Goal: Task Accomplishment & Management: Manage account settings

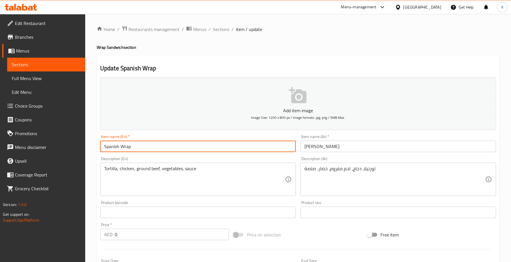
type input "Spanish Wrap"
click at [177, 144] on input "Spanish Wrap" at bounding box center [198, 146] width 196 height 11
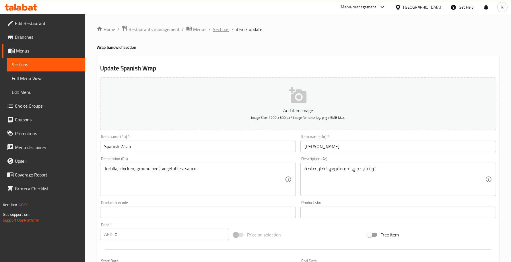
click at [218, 32] on span "Sections" at bounding box center [221, 29] width 16 height 7
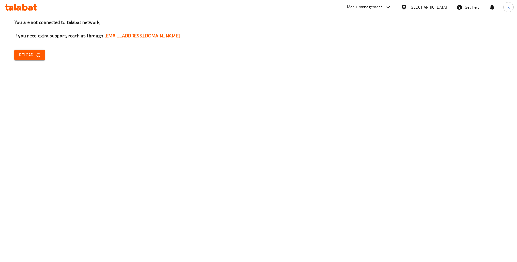
click at [32, 53] on span "Reload" at bounding box center [29, 54] width 21 height 7
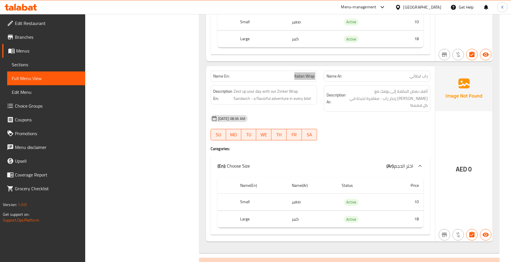
scroll to position [1675, 0]
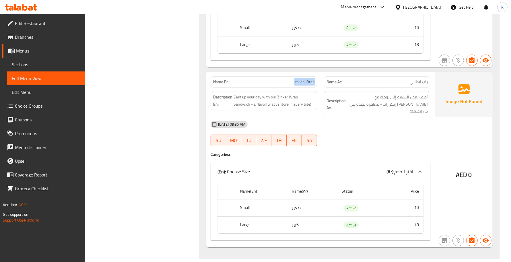
click at [295, 81] on div "Name En: Italian Wrap" at bounding box center [264, 81] width 107 height 11
click at [282, 149] on div "Name En: Italian Wrap Name Ar: راب ايطالي Description En: Zest up your day with…" at bounding box center [320, 160] width 229 height 176
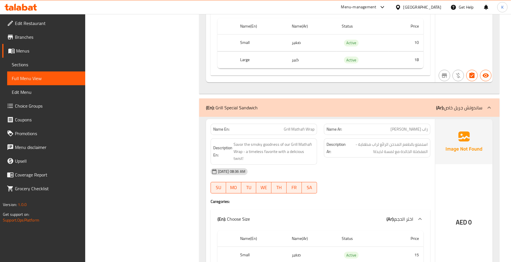
scroll to position [1916, 0]
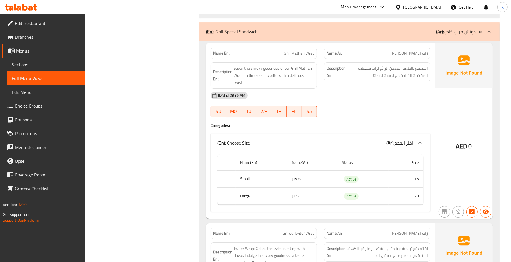
click at [309, 50] on span "Grill Mathafi Wrap" at bounding box center [299, 53] width 31 height 6
copy span "Wrap"
drag, startPoint x: 296, startPoint y: 36, endPoint x: 304, endPoint y: 40, distance: 9.4
click at [304, 44] on div "Name En: Grill Mathafi Wrap" at bounding box center [263, 53] width 113 height 18
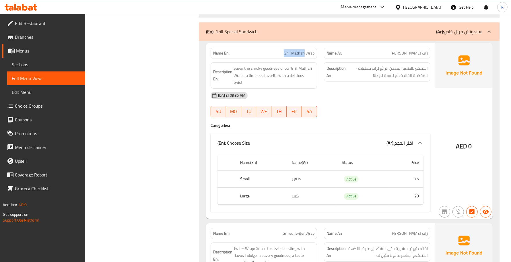
copy span "Grill Mathafi"
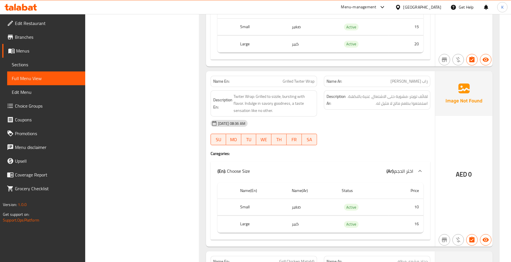
scroll to position [2084, 0]
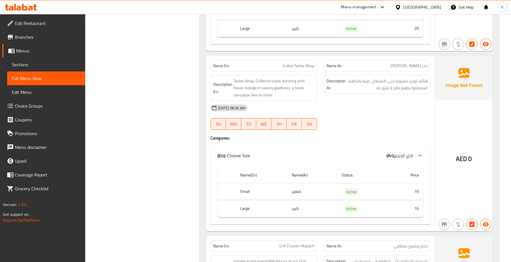
click at [297, 56] on div "Name En: Grilled Twiter Wrap Name Ar: راب تويستر مشوي Description En: Twiter Wr…" at bounding box center [320, 144] width 229 height 176
copy span "Grilled Twiter Wrap"
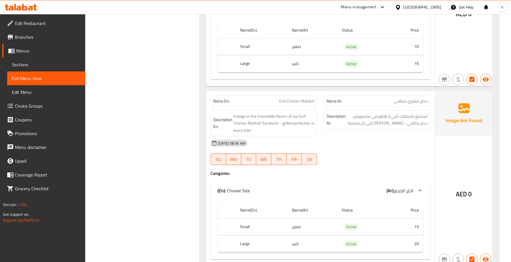
scroll to position [2251, 0]
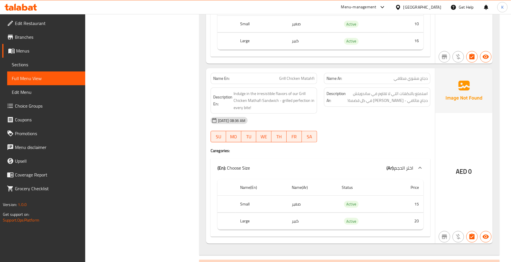
click at [290, 76] on span "Grill Chicken Matahfi" at bounding box center [296, 79] width 35 height 6
click at [287, 76] on span "Grill Chicken Matahfi" at bounding box center [296, 79] width 35 height 6
click at [310, 76] on span "Grill Chicken Matahfi" at bounding box center [296, 79] width 35 height 6
copy span "Matahfi"
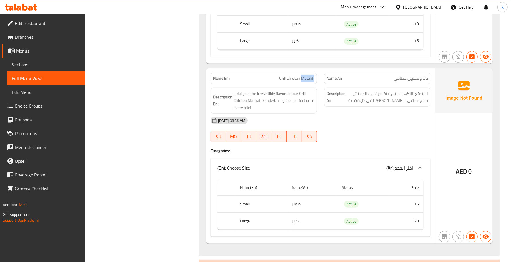
click at [283, 76] on span "Grill Chicken Matahfi" at bounding box center [296, 79] width 35 height 6
copy span "Grill Chicken Matahfi"
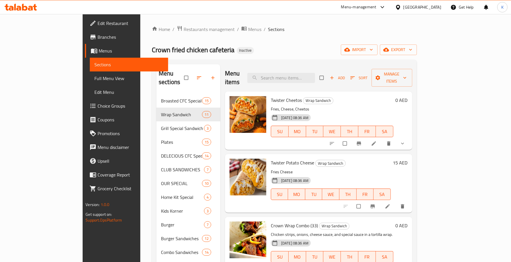
click at [300, 68] on div "Menu items Add Sort Manage items" at bounding box center [318, 77] width 187 height 27
click at [305, 74] on input "search" at bounding box center [282, 78] width 68 height 10
paste input "Spanish Wrap"
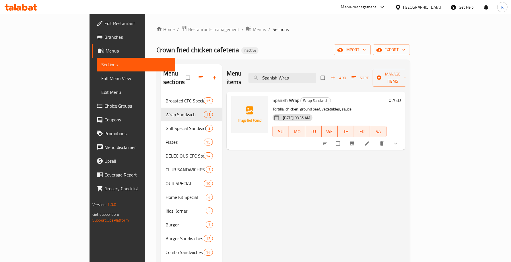
type input "Spanish Wrap"
click at [370, 141] on icon at bounding box center [367, 144] width 6 height 6
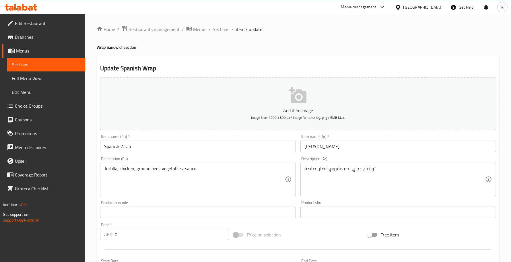
drag, startPoint x: 209, startPoint y: 132, endPoint x: 210, endPoint y: 136, distance: 3.9
click at [210, 134] on div "Item name (En)   * Spanish Wrap Item name (En) *" at bounding box center [198, 143] width 200 height 22
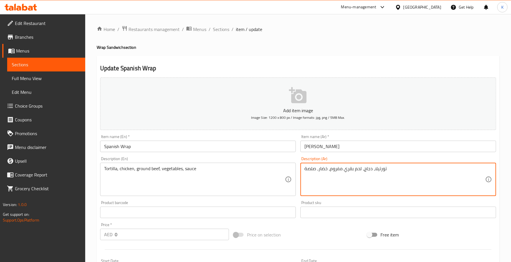
type textarea "تورتيلا، دجاج، لحم بقري مفروم، خضار، صلصة"
click at [158, 154] on div "Description (En) Tortilla, chicken, ground beef, vegetables, sauce Description …" at bounding box center [198, 176] width 200 height 44
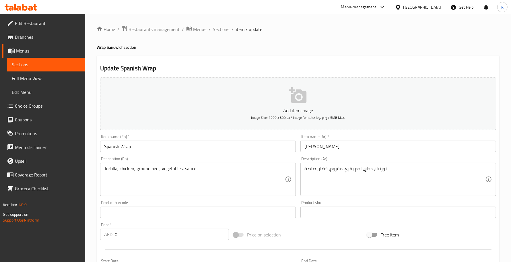
click at [157, 152] on div "Item name (En)   * Spanish Wrap Item name (En) *" at bounding box center [198, 143] width 200 height 22
click at [156, 146] on input "Spanish Wrap" at bounding box center [198, 146] width 196 height 11
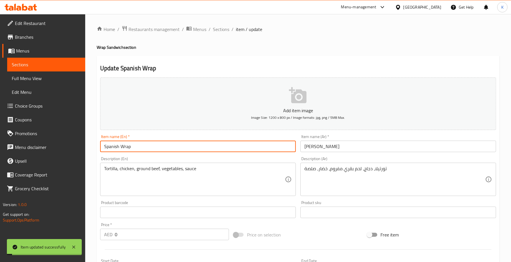
type input "Spanish Wrap"
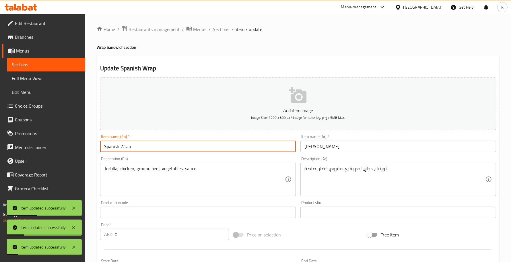
drag, startPoint x: 233, startPoint y: 32, endPoint x: 229, endPoint y: 29, distance: 5.5
click at [231, 32] on ol "Home / Restaurants management / Menus / Sections / item / update" at bounding box center [298, 29] width 403 height 7
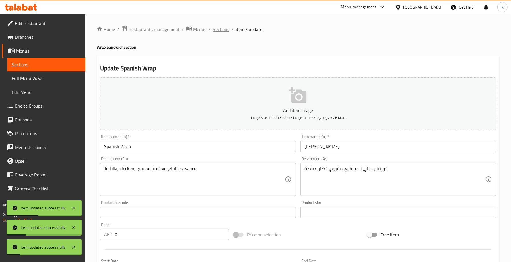
click at [228, 28] on span "Sections" at bounding box center [221, 29] width 16 height 7
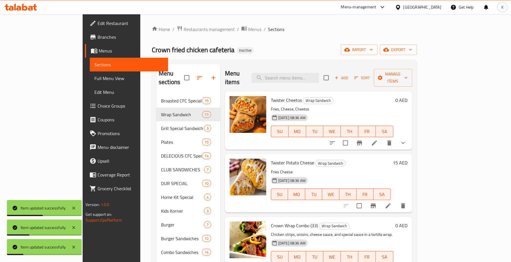
click at [318, 94] on div "Twister Cheetos Wrap Sandwich Fries, Cheese, Cheetos [DATE] 08:36 AM SU MO TU W…" at bounding box center [332, 121] width 127 height 54
click at [318, 80] on div "Menu items Add Sort Manage items" at bounding box center [318, 77] width 187 height 27
click at [318, 77] on input "search" at bounding box center [286, 78] width 68 height 10
paste input "Italian Wrap"
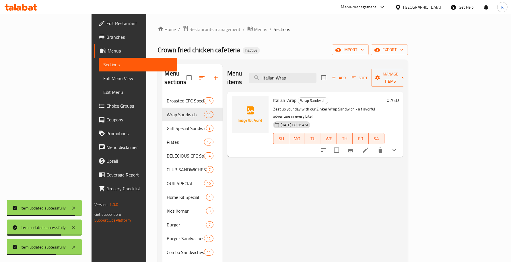
type input "Italian Wrap"
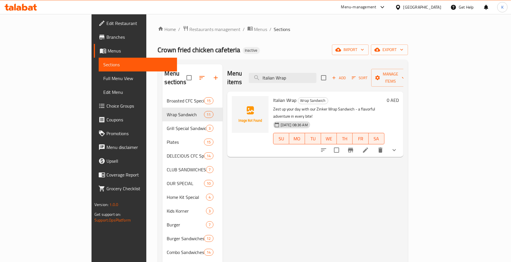
click at [374, 145] on li at bounding box center [366, 150] width 16 height 10
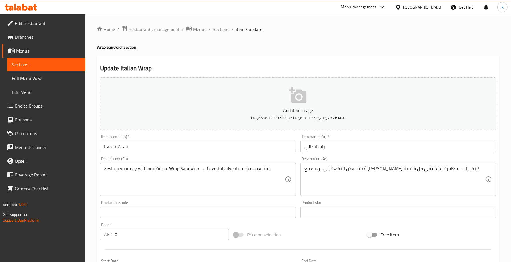
drag, startPoint x: 236, startPoint y: 170, endPoint x: 241, endPoint y: 171, distance: 5.9
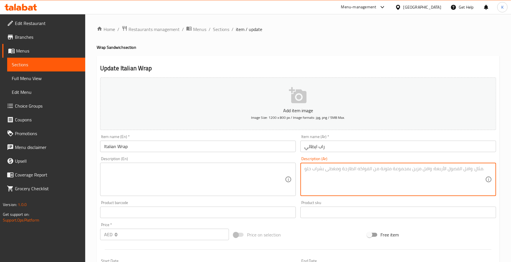
click at [140, 149] on input "Italian Wrap" at bounding box center [198, 146] width 196 height 11
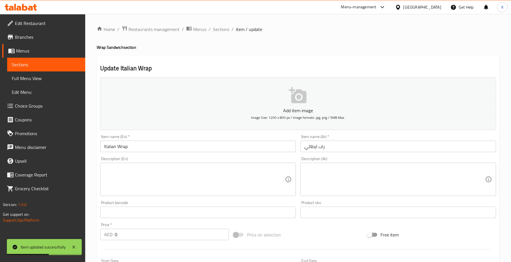
click at [233, 144] on input "Italian Wrap" at bounding box center [198, 146] width 196 height 11
click at [230, 29] on ol "Home / Restaurants management / Menus / Sections / item / update" at bounding box center [298, 29] width 403 height 7
click at [226, 29] on span "Sections" at bounding box center [221, 29] width 16 height 7
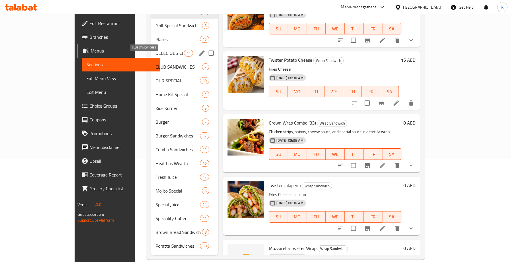
scroll to position [19, 0]
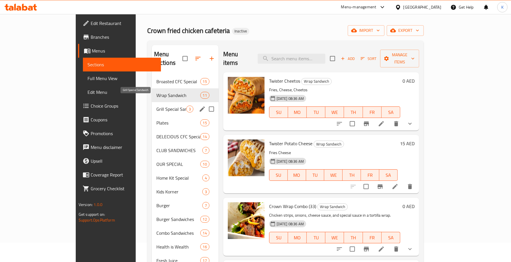
click at [156, 106] on span "Grill Special Sandwich" at bounding box center [171, 109] width 30 height 7
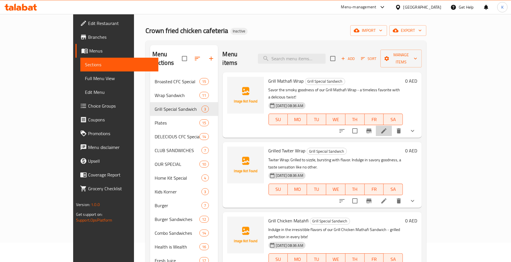
click at [392, 126] on li at bounding box center [384, 131] width 16 height 10
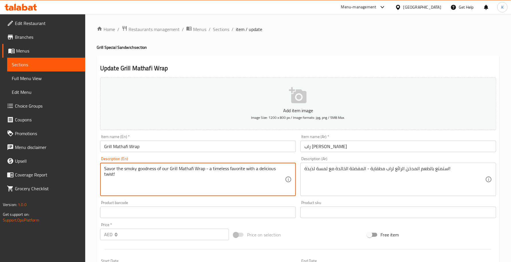
paste textarea "Blend of aromatic spices, wrapped in warm bread, and paired with mix veggies, a…"
type textarea "Blend of aromatic spices, wrapped in warm bread, and paired with mix veggies, a…"
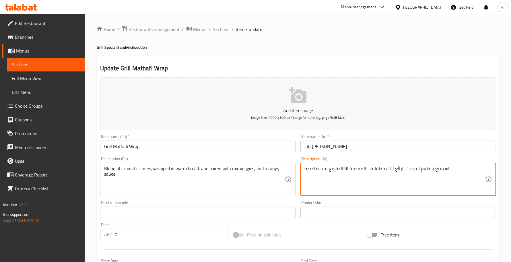
paste textarea "مزيج من التوابل العطرية ملفوفة بخبز دافئ ومزودة بمزيج من الخضار وصلصة منعشة"
type textarea "مزيج من التوابل العطرية ملفوفة بخبز دافئ ومزودة بمزيج من الخضار وصلصة منعشة"
click at [226, 153] on div "Item name (En)   * Grill Mathafi Wrap Item name (En) *" at bounding box center [198, 143] width 200 height 22
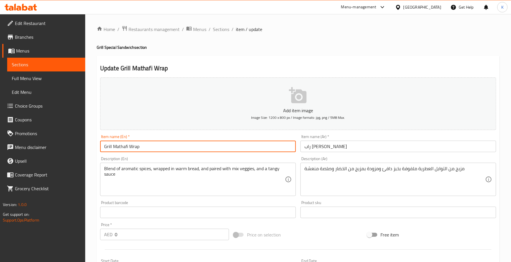
click at [226, 152] on input "Grill Mathafi Wrap" at bounding box center [198, 146] width 196 height 11
drag, startPoint x: 223, startPoint y: 28, endPoint x: 320, endPoint y: 57, distance: 101.6
click at [223, 28] on span "Sections" at bounding box center [221, 29] width 16 height 7
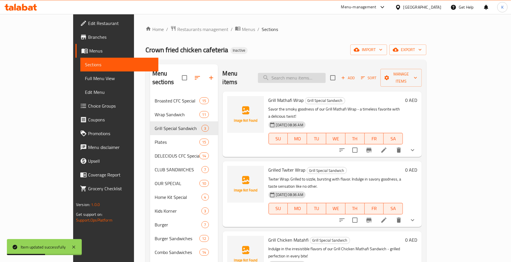
click at [326, 78] on input "search" at bounding box center [292, 78] width 68 height 10
paste input "Grilled Twiter Wrap"
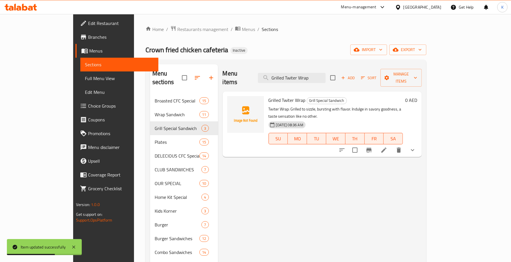
type input "Grilled Twiter Wrap"
click at [388, 147] on icon at bounding box center [384, 150] width 7 height 7
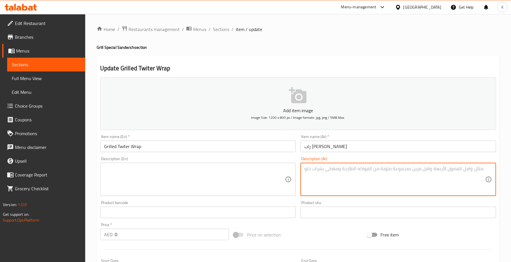
click at [230, 148] on input "Grilled Twiter Wrap" at bounding box center [198, 146] width 196 height 11
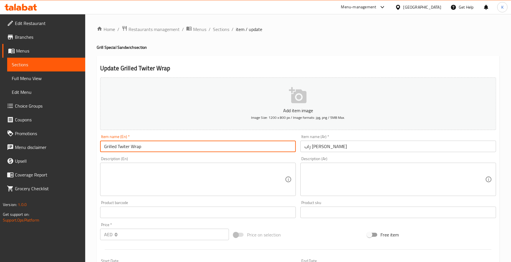
click at [127, 150] on input "Grilled Twiter Wrap" at bounding box center [198, 146] width 196 height 11
click at [124, 147] on input "Grilled Twiter Wrap" at bounding box center [198, 146] width 196 height 11
type input "Grilled Twister Wrap"
click at [239, 198] on div "Description (En) Description (En)" at bounding box center [198, 176] width 200 height 44
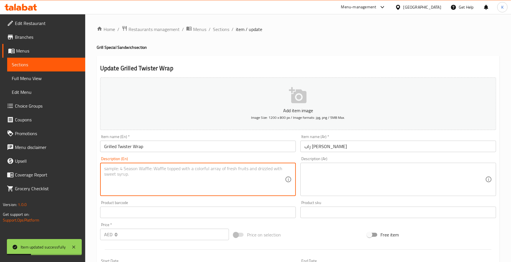
click at [231, 175] on textarea at bounding box center [194, 179] width 181 height 27
paste textarea "Tender chicken, fresh vegetables, and creamy sauce"
type textarea "Tender chicken, fresh vegetables, and creamy sauce"
click at [344, 192] on textarea at bounding box center [395, 179] width 181 height 27
paste textarea "دجاج طري ، خضروات طازجة و صوص كريمي"
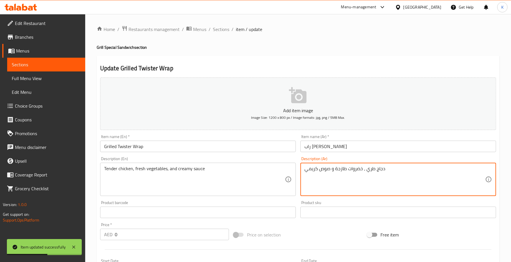
type textarea "دجاج طري ، خضروات طازجة و صوص كريمي"
click at [238, 150] on input "Grilled Twister Wrap" at bounding box center [198, 146] width 196 height 11
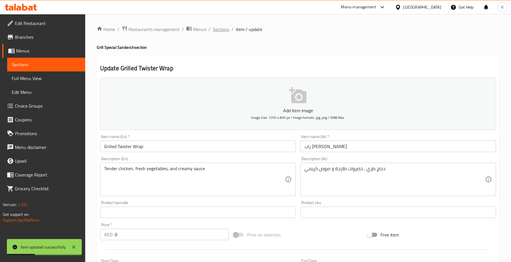
click at [220, 32] on span "Sections" at bounding box center [221, 29] width 16 height 7
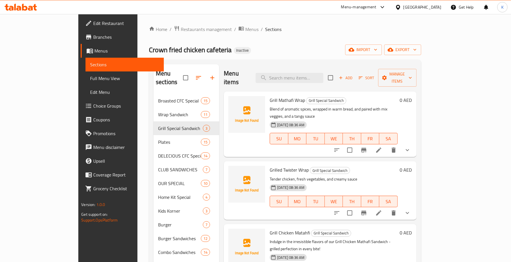
scroll to position [84, 0]
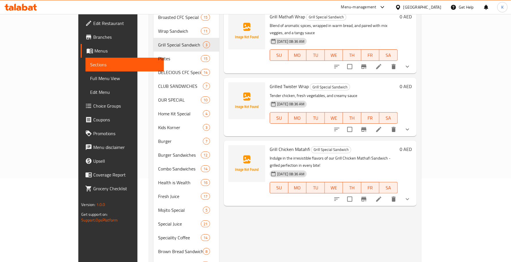
click at [382, 196] on icon at bounding box center [379, 199] width 7 height 7
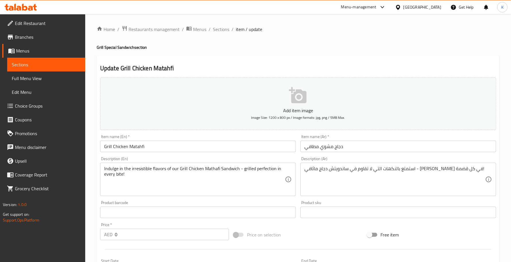
click at [200, 143] on input "Grill Chicken Matahfi" at bounding box center [198, 146] width 196 height 11
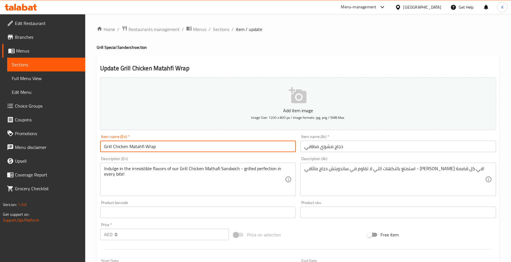
type input "Grill Chicken Matahfi Wrap"
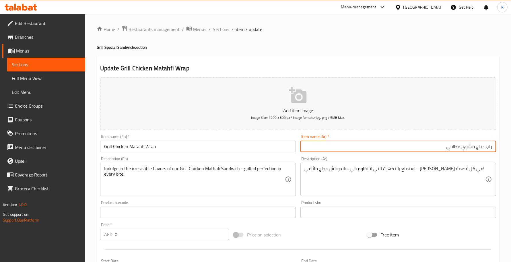
type input "راب دجاج مشوي مطافي"
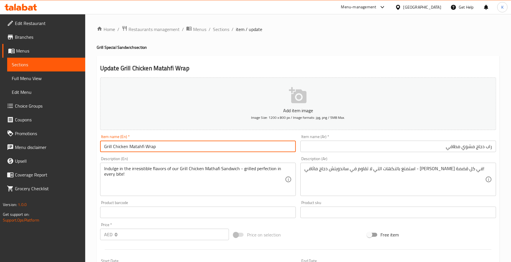
drag, startPoint x: 143, startPoint y: 144, endPoint x: 113, endPoint y: 140, distance: 30.4
click at [113, 140] on div "Item name (En)   * Grill Chicken Matahfi Wrap Item name (En) *" at bounding box center [198, 144] width 196 height 18
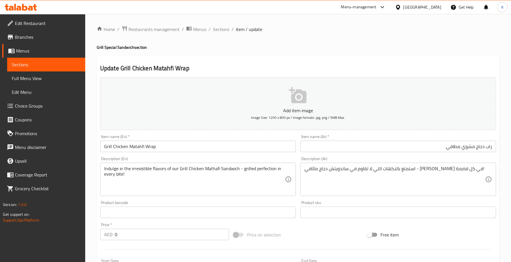
click at [161, 137] on div "Item name (En)   * Grill Chicken Matahfi Wrap Item name (En) *" at bounding box center [198, 144] width 196 height 18
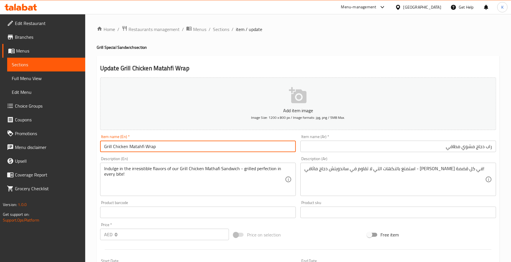
click at [165, 149] on input "Grill Chicken Matahfi Wrap" at bounding box center [198, 146] width 196 height 11
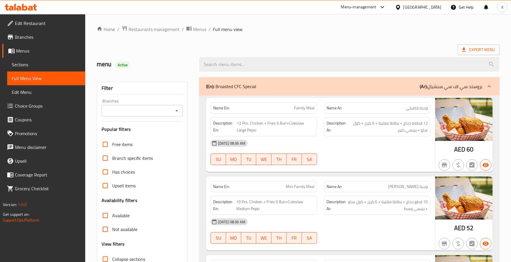
scroll to position [167, 0]
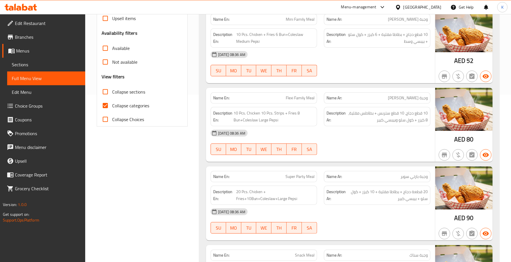
click at [104, 92] on input "Collapse sections" at bounding box center [105, 92] width 14 height 14
checkbox input "true"
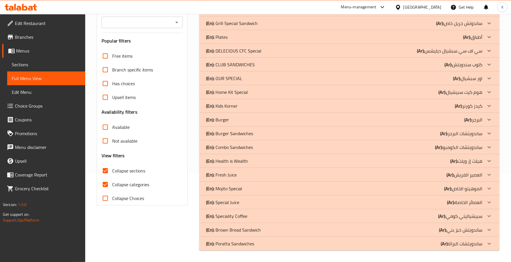
click at [107, 178] on input "Collapse categories" at bounding box center [105, 185] width 14 height 14
checkbox input "false"
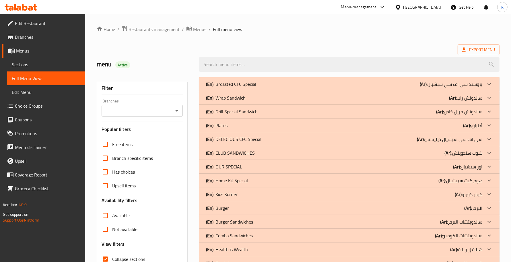
click at [297, 46] on div "Export Menu" at bounding box center [298, 50] width 403 height 11
click at [210, 153] on b "(En):" at bounding box center [210, 153] width 8 height 9
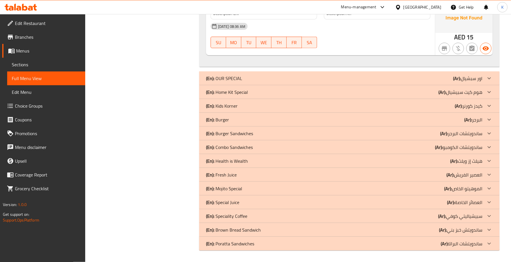
click at [233, 150] on p "(En): Combo Sandwiches" at bounding box center [229, 147] width 47 height 7
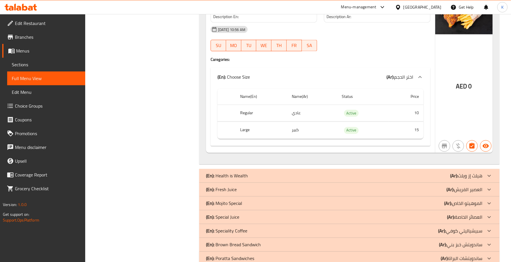
click at [235, 173] on p "(En): Health is Wealth" at bounding box center [227, 176] width 42 height 7
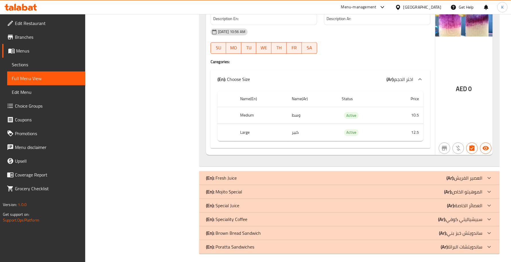
click at [235, 176] on p "(En): Fresh Juice" at bounding box center [221, 178] width 31 height 7
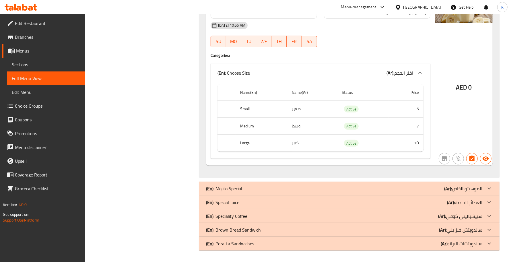
click at [258, 187] on div "(En): Mojito Special (Ar): الموهيتو الخاص" at bounding box center [344, 188] width 277 height 7
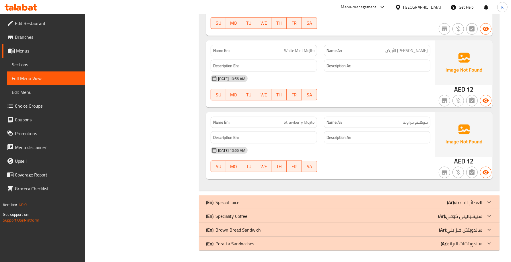
click at [233, 203] on p "(En): Special Juice" at bounding box center [222, 202] width 33 height 7
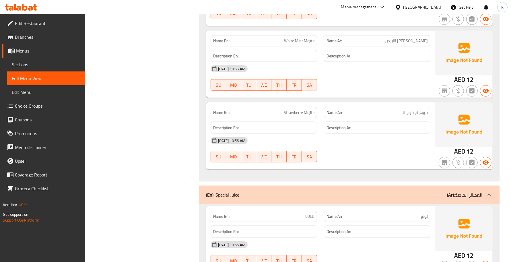
drag, startPoint x: 157, startPoint y: 107, endPoint x: 160, endPoint y: 109, distance: 3.3
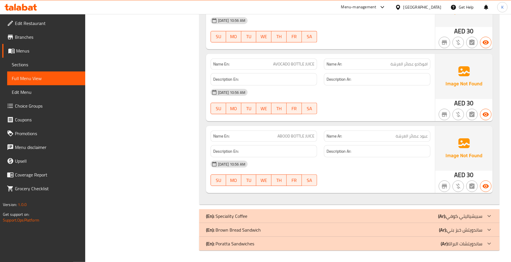
click at [266, 215] on div "(En): Speciality Coffee (Ar): سبيشياليتي كوفي" at bounding box center [344, 216] width 277 height 7
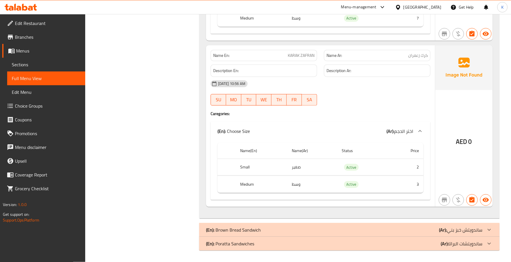
click at [212, 229] on b "(En):" at bounding box center [210, 230] width 8 height 9
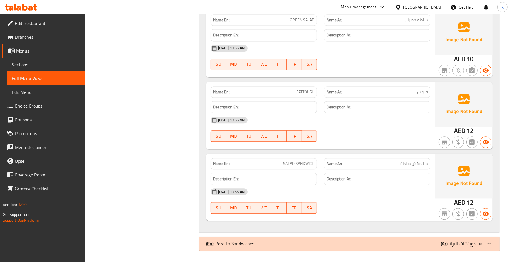
click at [271, 246] on div "(En): Poratta Sandwiches (Ar): ساندويتشات البراتا" at bounding box center [344, 243] width 277 height 7
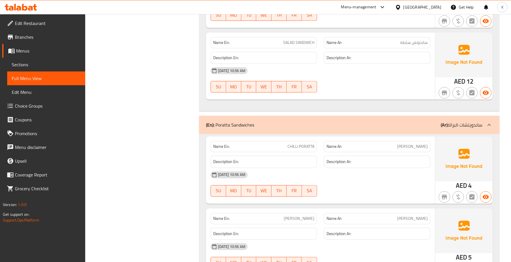
scroll to position [13639, 0]
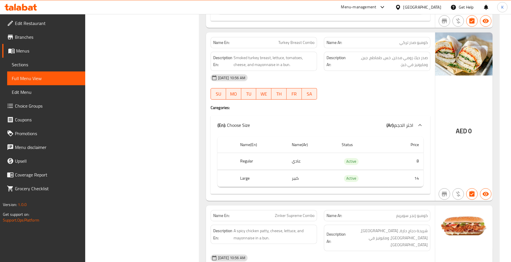
scroll to position [0, 0]
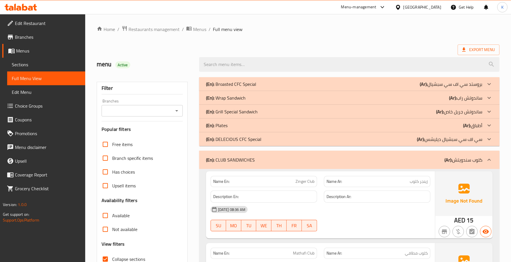
click at [251, 114] on p "(En): Grill Special Sandwich" at bounding box center [232, 111] width 52 height 7
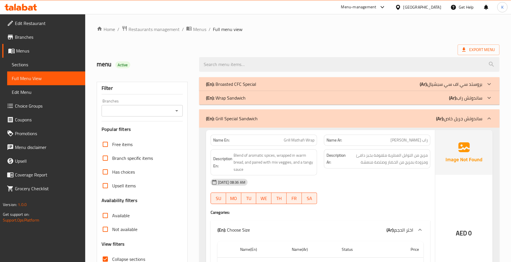
click at [256, 99] on div "(En): Wrap Sandwich (Ar): ساندوتش راب" at bounding box center [344, 97] width 277 height 7
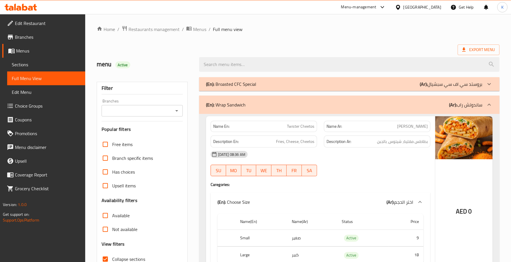
click at [279, 80] on div "(En): Broasted CFC Special (Ar): بروستد سي اف سي سبشيال" at bounding box center [349, 84] width 301 height 14
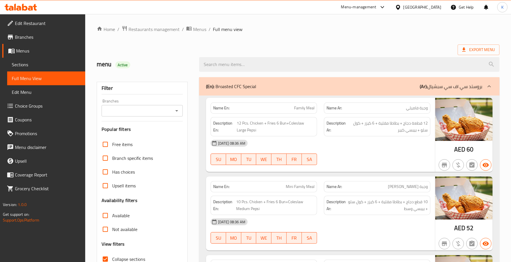
click at [357, 31] on ol "Home / Restaurants management / Menus / Full menu view" at bounding box center [298, 29] width 403 height 7
